Goal: Information Seeking & Learning: Learn about a topic

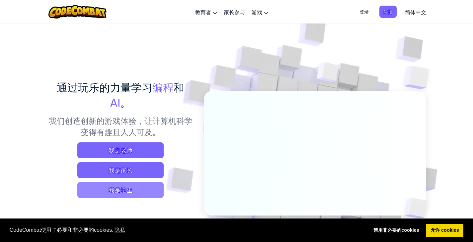
click at [122, 193] on span "我是学生" at bounding box center [120, 190] width 86 height 16
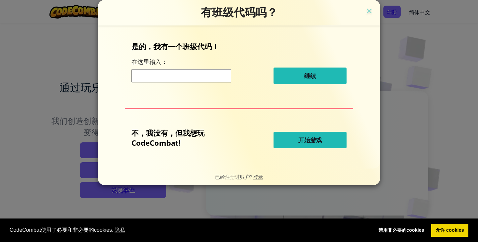
click at [311, 143] on span "开始游戏" at bounding box center [310, 140] width 24 height 8
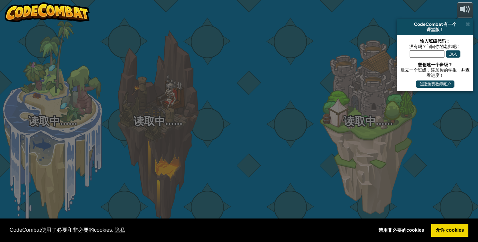
click at [311, 141] on div at bounding box center [262, 105] width 105 height 210
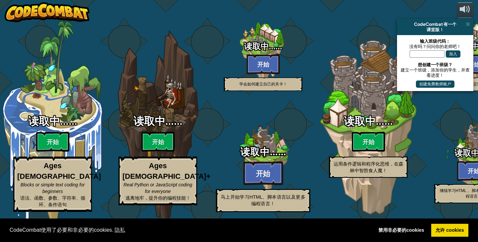
select select "zh-HANS"
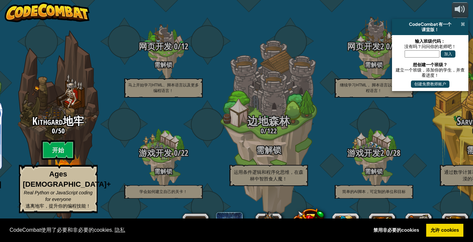
click at [462, 24] on span at bounding box center [462, 24] width 4 height 5
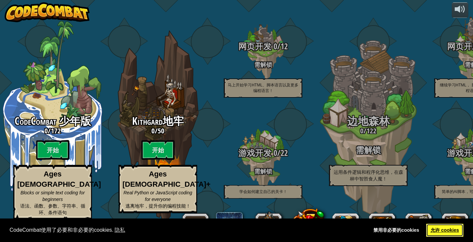
click at [452, 231] on link "允许 cookies" at bounding box center [444, 230] width 37 height 13
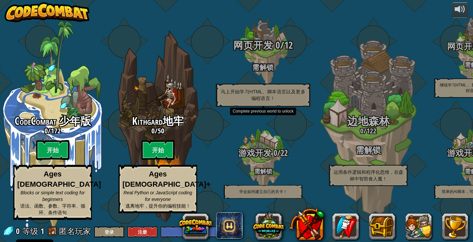
click at [263, 50] on span "网页开发" at bounding box center [253, 45] width 40 height 14
click at [263, 71] on h4 "需解锁" at bounding box center [263, 67] width 126 height 8
click at [272, 71] on h4 "需解锁" at bounding box center [263, 67] width 126 height 8
click at [272, 88] on div "网页开发 0 / 12 需解锁 马上开始学习HTML、脚本语言以及更多编程语言！" at bounding box center [263, 73] width 126 height 67
click at [257, 100] on p "马上开始学习HTML、脚本语言以及更多编程语言！" at bounding box center [263, 95] width 94 height 23
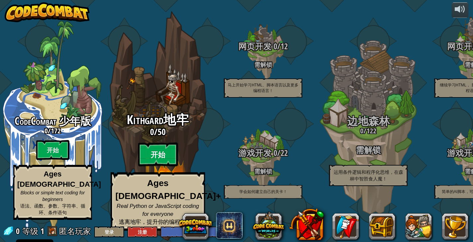
click at [167, 161] on btn "开始" at bounding box center [158, 155] width 40 height 24
select select "zh-HANS"
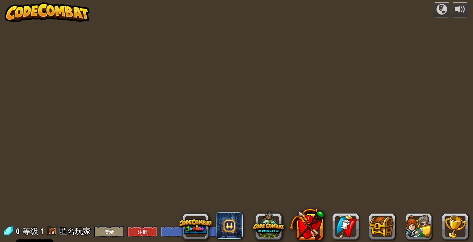
select select "zh-HANS"
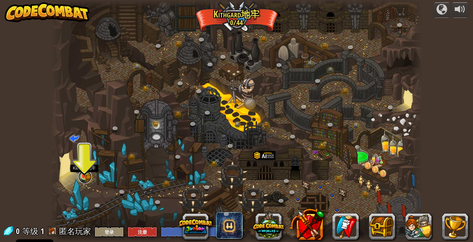
click at [86, 178] on link at bounding box center [84, 176] width 13 height 13
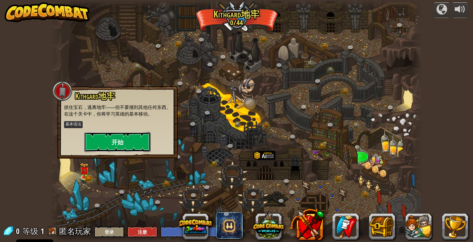
click at [122, 137] on button "开始" at bounding box center [117, 142] width 66 height 20
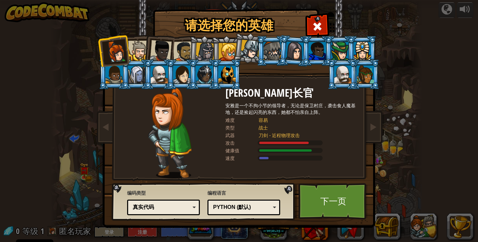
click at [256, 206] on div "Python (默认)" at bounding box center [241, 208] width 57 height 8
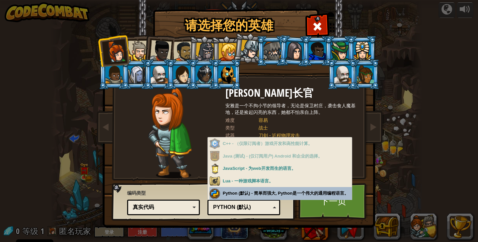
click at [187, 207] on div "真实代码" at bounding box center [161, 208] width 57 height 8
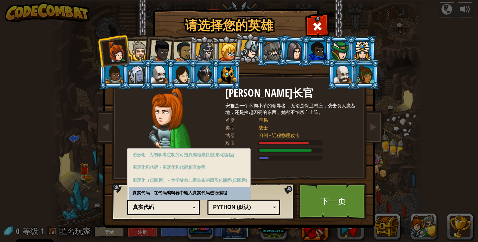
click at [187, 207] on div "真实代码" at bounding box center [161, 208] width 57 height 8
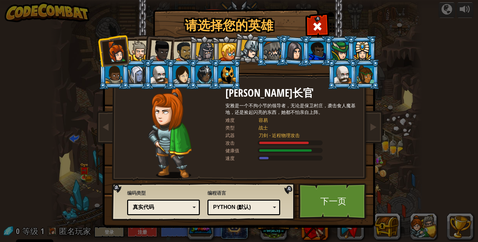
click at [320, 26] on span at bounding box center [317, 26] width 11 height 11
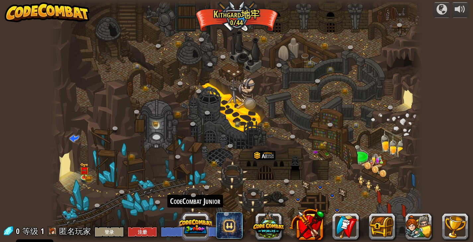
click at [194, 226] on button at bounding box center [195, 227] width 32 height 32
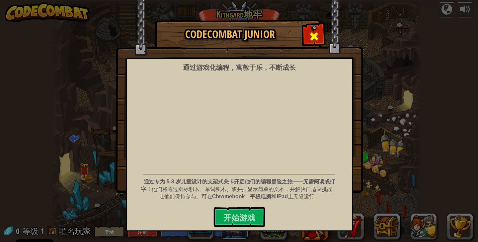
click at [315, 33] on span at bounding box center [313, 36] width 11 height 11
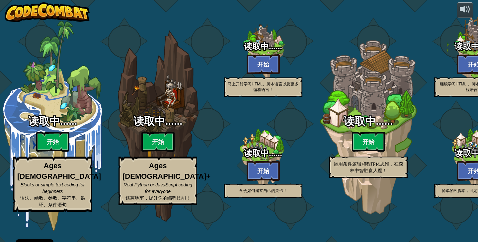
select select "zh-HANS"
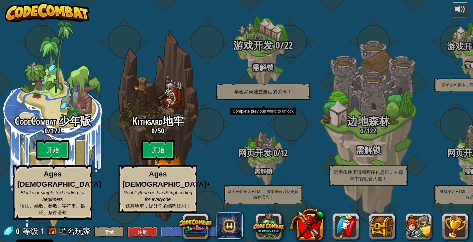
click at [263, 52] on span "游戏开发" at bounding box center [253, 45] width 40 height 14
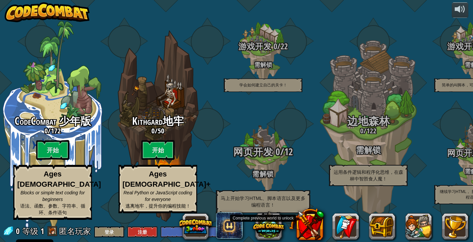
click at [272, 170] on div "网页开发 0 / 12 需解锁 马上开始学习HTML、脚本语言以及更多编程语言！" at bounding box center [263, 180] width 126 height 67
click at [268, 168] on div "网页开发 0 / 12 需解锁 马上开始学习HTML、脚本语言以及更多编程语言！" at bounding box center [263, 180] width 126 height 67
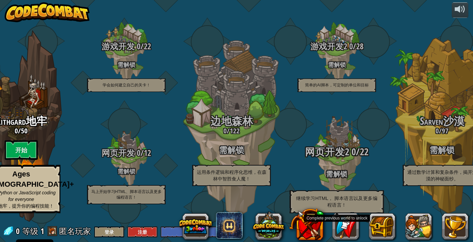
click at [332, 159] on span "网页开发2" at bounding box center [327, 152] width 44 height 14
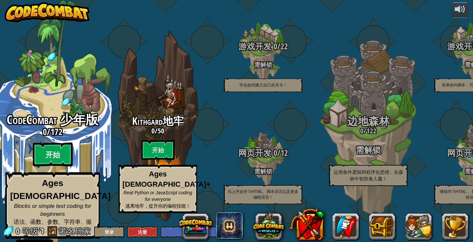
click at [56, 157] on btn "开始" at bounding box center [53, 155] width 40 height 24
select select "zh-HANS"
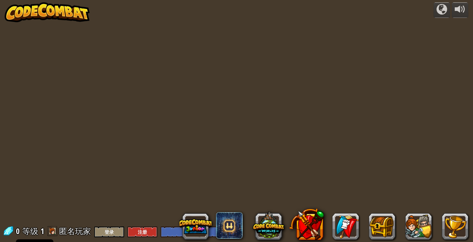
select select "zh-HANS"
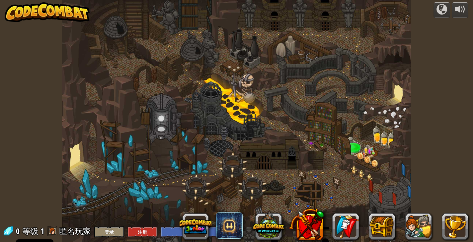
click at [100, 179] on div at bounding box center [237, 121] width 350 height 242
click at [110, 179] on div at bounding box center [237, 121] width 350 height 242
select select "zh-HANS"
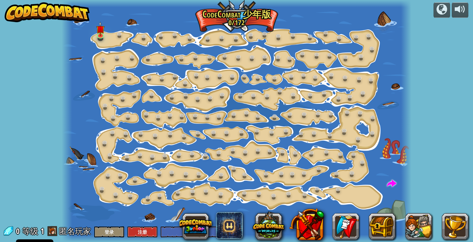
click at [166, 187] on div at bounding box center [237, 121] width 350 height 242
click at [104, 34] on img at bounding box center [100, 26] width 9 height 20
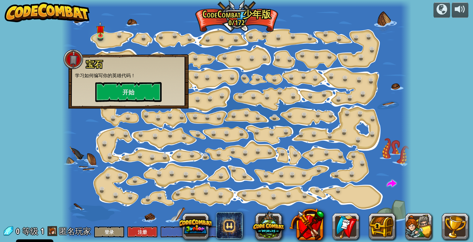
click at [107, 102] on div "宝石 学习如何编写你的英雄代码！ 开始" at bounding box center [128, 81] width 120 height 54
click at [112, 96] on button "开始" at bounding box center [128, 92] width 66 height 20
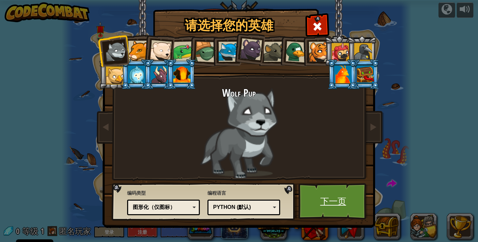
click at [331, 199] on link "下一页" at bounding box center [332, 201] width 69 height 36
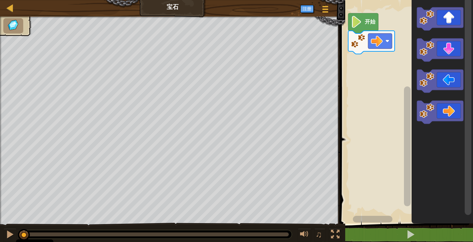
select select "zh-HANS"
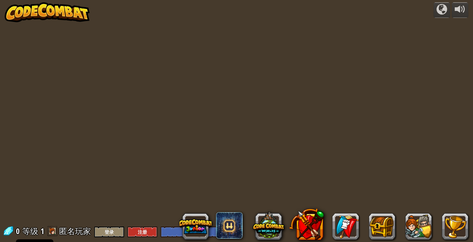
select select "zh-HANS"
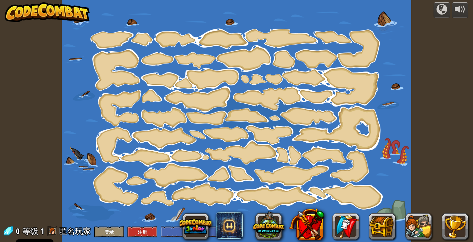
select select "zh-HANS"
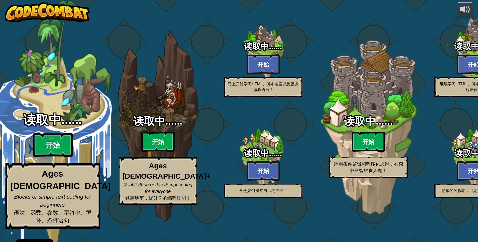
select select "zh-HANS"
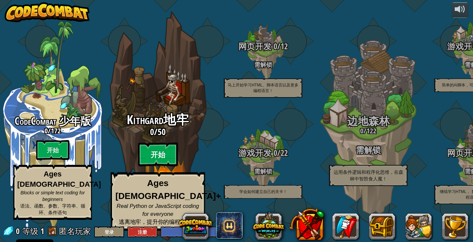
click at [167, 157] on btn "开始" at bounding box center [158, 155] width 40 height 24
select select "zh-HANS"
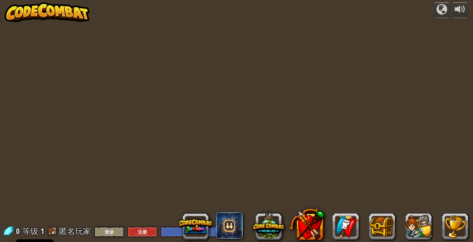
select select "zh-HANS"
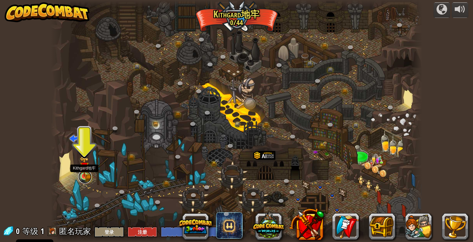
click at [88, 181] on link at bounding box center [84, 176] width 13 height 13
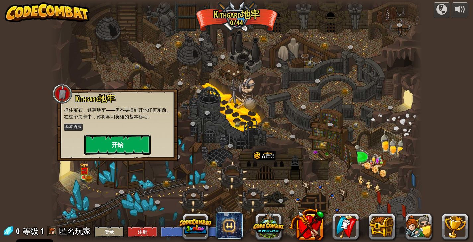
click at [109, 142] on button "开始" at bounding box center [117, 145] width 66 height 20
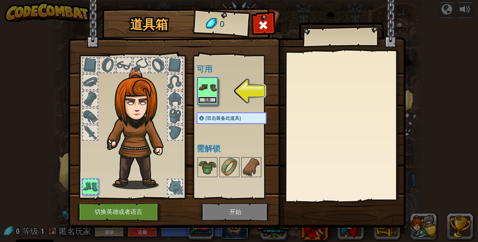
click at [212, 97] on button "装备" at bounding box center [207, 100] width 19 height 7
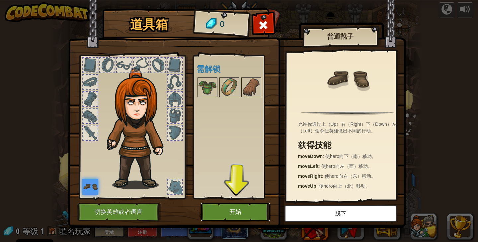
click at [240, 207] on button "开始" at bounding box center [235, 212] width 69 height 18
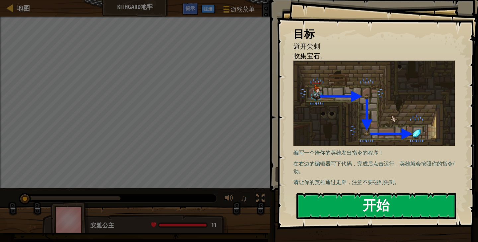
click at [354, 193] on button "开始" at bounding box center [376, 206] width 160 height 26
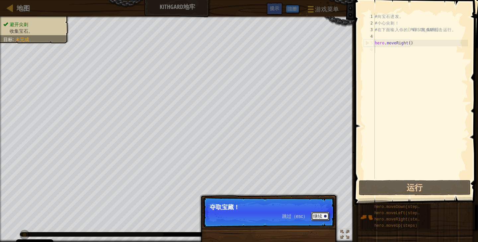
click at [319, 218] on button "继续" at bounding box center [320, 216] width 18 height 9
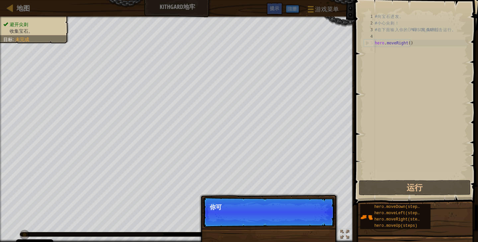
scroll to position [3, 0]
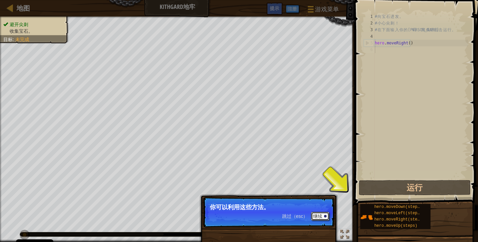
click at [321, 216] on button "继续" at bounding box center [320, 216] width 18 height 9
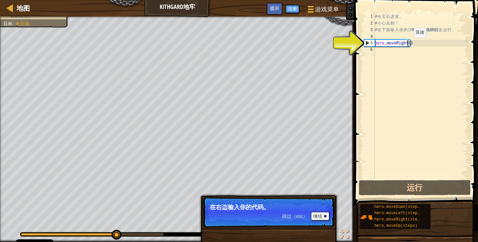
click at [408, 44] on div "# 向 宝 石 进 发 。 # 小 心 尖 刺 ！ # 在 下 面 输 入 你 的 代 码 ， 完 成 后 点 击 运 行 。 hero . moveRigh…" at bounding box center [420, 102] width 95 height 179
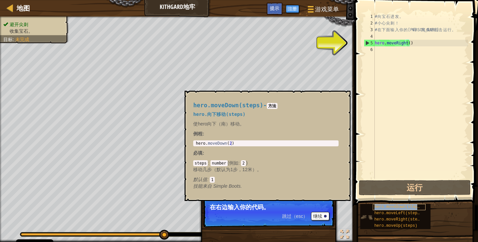
click at [390, 208] on span "hero.moveDown(steps)" at bounding box center [398, 207] width 48 height 5
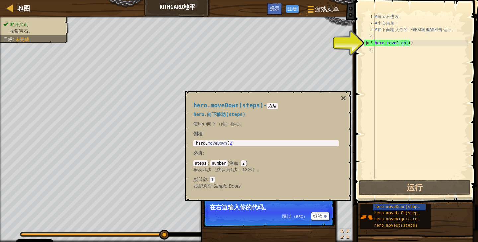
click at [298, 110] on div "hero.moveDown(steps) - 方法 hero.向下移动(steps) 使hero向下（南）移动。 例程 : 1 hero . moveDown…" at bounding box center [265, 146] width 155 height 100
click at [345, 99] on button "×" at bounding box center [342, 98] width 5 height 9
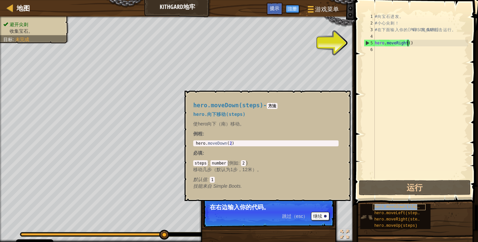
click at [397, 208] on span "hero.moveDown(steps)" at bounding box center [398, 207] width 48 height 5
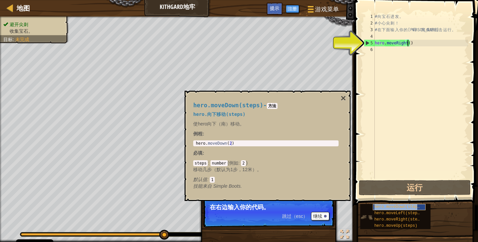
click at [397, 208] on span "hero.moveDown(steps)" at bounding box center [398, 207] width 48 height 5
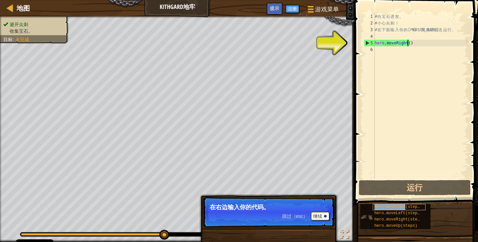
click at [397, 208] on span "hero.moveDown(steps)" at bounding box center [398, 207] width 48 height 5
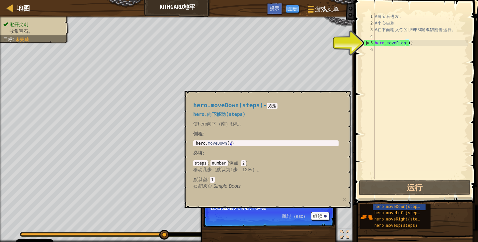
drag, startPoint x: 397, startPoint y: 208, endPoint x: 433, endPoint y: 27, distance: 185.3
click at [433, 27] on div "# 向 宝 石 进 发 。 # 小 心 尖 刺 ！ # 在 下 面 输 入 你 的 代 码 ， 完 成 后 点 击 运 行 。 hero . moveRigh…" at bounding box center [420, 102] width 95 height 179
click at [412, 40] on div "# 向 宝 石 进 发 。 # 小 心 尖 刺 ！ # 在 下 面 输 入 你 的 代 码 ， 完 成 后 点 击 运 行 。 hero . moveRigh…" at bounding box center [420, 102] width 95 height 179
click at [406, 43] on div "# 向 宝 石 进 发 。 # 小 心 尖 刺 ！ # 在 下 面 输 入 你 的 代 码 ， 完 成 后 点 击 运 行 。 hero . moveRigh…" at bounding box center [420, 102] width 95 height 179
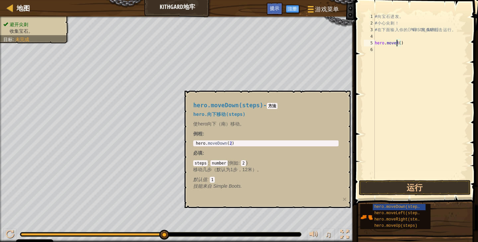
type textarea "hero.move()"
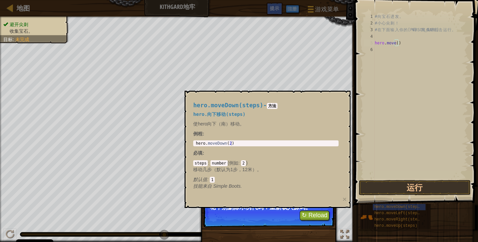
click at [238, 170] on p "移动几步（默认为1步，12米）。" at bounding box center [265, 170] width 145 height 7
click at [214, 131] on p "例程 :" at bounding box center [265, 134] width 145 height 7
click at [256, 110] on div "hero.moveDown(steps) - 方法 hero.向下移动(steps) 使hero向下（南）移动。 例程 : 1 hero . moveDown…" at bounding box center [265, 146] width 155 height 100
type textarea "hero.moveDown(2)"
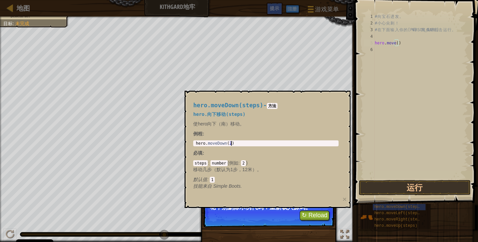
click at [25, 19] on ul "避开尖刺 收集宝石。" at bounding box center [34, 11] width 62 height 13
click at [310, 216] on button "↻ Reload" at bounding box center [315, 216] width 30 height 10
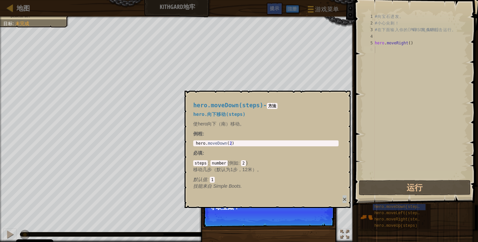
click at [346, 199] on div "hero.moveDown(steps) - 方法 hero.向下移动(steps) 使hero向下（南）移动。 例程 : hero.moveDown(2) …" at bounding box center [267, 149] width 166 height 117
click at [344, 199] on button "×" at bounding box center [344, 199] width 4 height 7
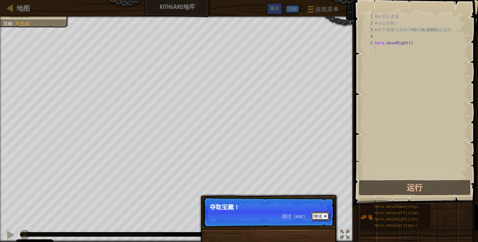
click at [319, 217] on button "继续" at bounding box center [320, 216] width 18 height 9
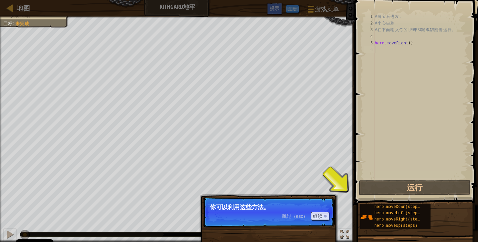
click at [306, 215] on span "跳过（esc）" at bounding box center [295, 216] width 26 height 5
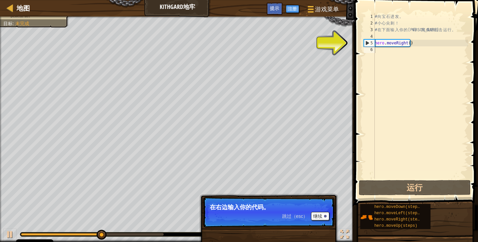
click at [291, 214] on div "跳过（esc） 继续" at bounding box center [305, 216] width 47 height 9
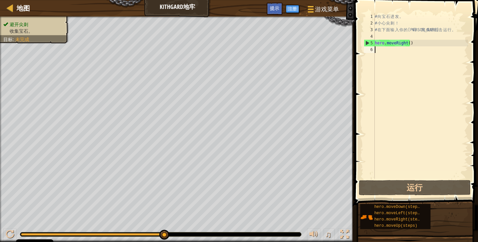
click at [405, 50] on div "# 向 宝 石 进 发 。 # 小 心 尖 刺 ！ # 在 下 面 输 入 你 的 代 码 ， 完 成 后 点 击 运 行 。 hero . moveRigh…" at bounding box center [420, 102] width 95 height 179
drag, startPoint x: 413, startPoint y: 66, endPoint x: 420, endPoint y: 57, distance: 11.3
click at [419, 59] on div "# 向 宝 石 进 发 。 # 小 心 尖 刺 ！ # 在 下 面 输 入 你 的 代 码 ， 完 成 后 点 击 运 行 。 hero . moveRigh…" at bounding box center [420, 102] width 95 height 179
click at [406, 42] on div "# 向 宝 石 进 发 。 # 小 心 尖 刺 ！ # 在 下 面 输 入 你 的 代 码 ， 完 成 后 点 击 运 行 。 hero . moveRigh…" at bounding box center [420, 102] width 95 height 179
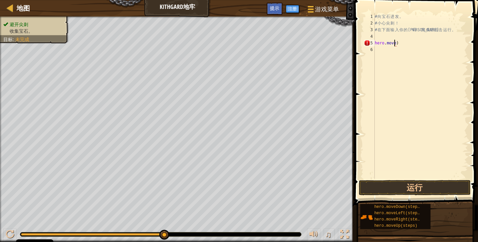
type textarea "d"
click at [370, 41] on div "5" at bounding box center [369, 43] width 11 height 7
click at [402, 43] on div "# 向 宝 石 进 发 。 # 小 心 尖 刺 ！ # 在 下 面 输 入 你 的 代 码 ， 完 成 后 点 击 运 行 。 hero . moveDown…" at bounding box center [420, 102] width 95 height 179
click at [406, 42] on div "# 向 宝 石 进 发 。 # 小 心 尖 刺 ！ # 在 下 面 输 入 你 的 代 码 ， 完 成 后 点 击 运 行 。 hero . moveDown…" at bounding box center [420, 102] width 95 height 179
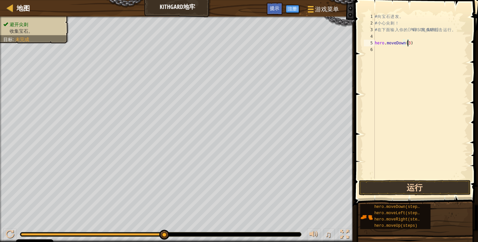
type textarea "hero.moveDown(3)"
click at [417, 188] on button "运行" at bounding box center [415, 187] width 112 height 15
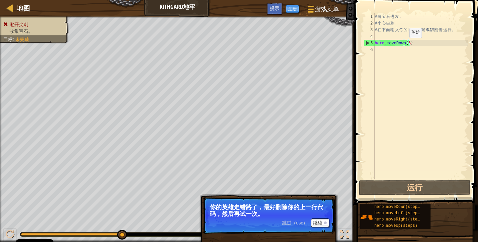
click at [403, 44] on div "# 向 宝 石 进 发 。 # 小 心 尖 刺 ！ # 在 下 面 输 入 你 的 代 码 ， 完 成 后 点 击 运 行 。 hero . moveDown…" at bounding box center [420, 102] width 95 height 179
